Goal: Check status: Check status

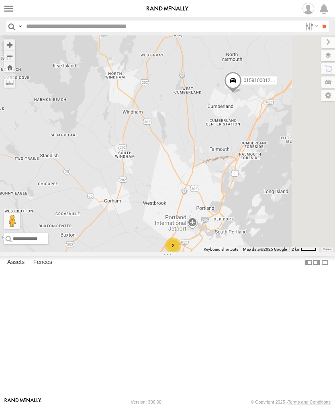
click at [6, 10] on label at bounding box center [9, 9] width 12 height 12
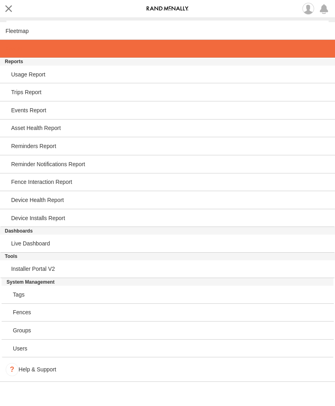
click at [12, 55] on link at bounding box center [167, 49] width 335 height 18
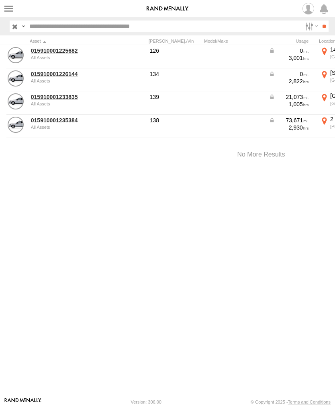
click at [45, 77] on link "015910001226144" at bounding box center [70, 73] width 78 height 7
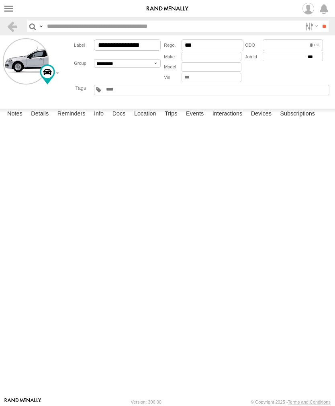
click at [199, 120] on label "Events" at bounding box center [195, 114] width 26 height 11
